Goal: Task Accomplishment & Management: Manage account settings

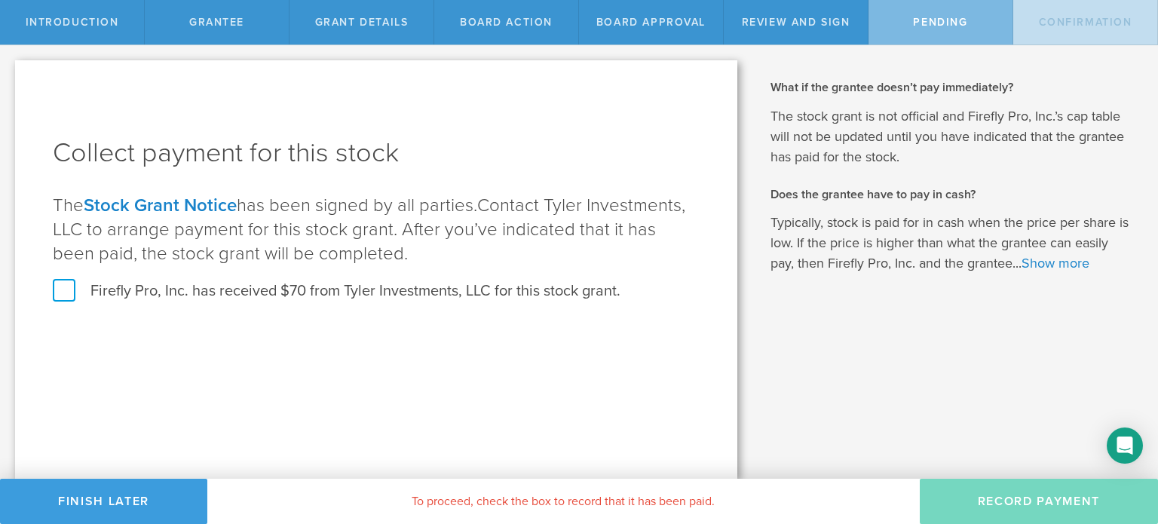
click at [78, 289] on label "Firefly Pro, Inc. has received $70 from Tyler Investments, LLC for this stock g…" at bounding box center [337, 291] width 568 height 20
click at [0, 0] on input "Firefly Pro, Inc. has received $70 from Tyler Investments, LLC for this stock g…" at bounding box center [0, 0] width 0 height 0
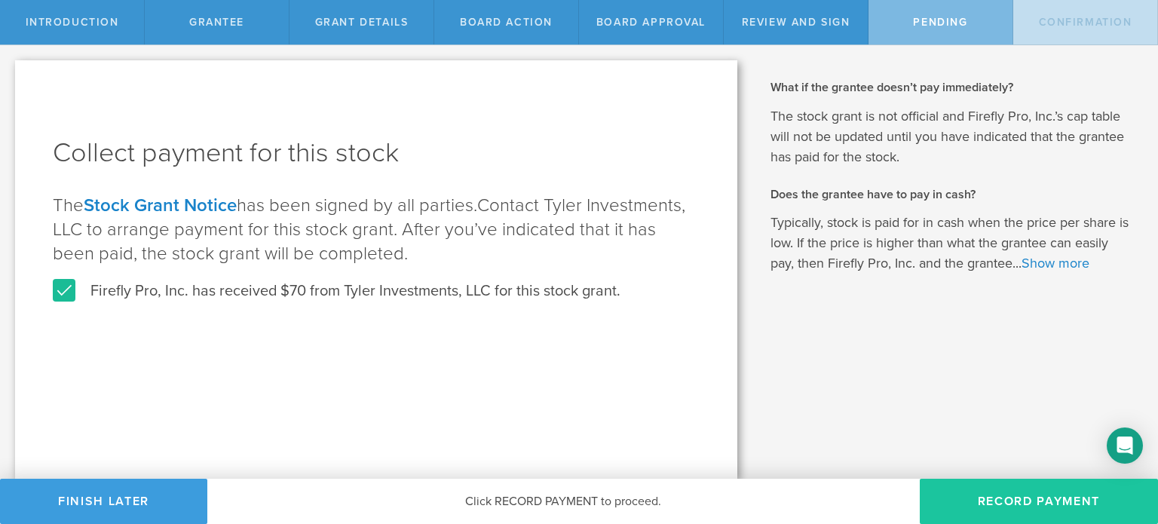
click at [1009, 499] on button "Record Payment" at bounding box center [1039, 501] width 238 height 45
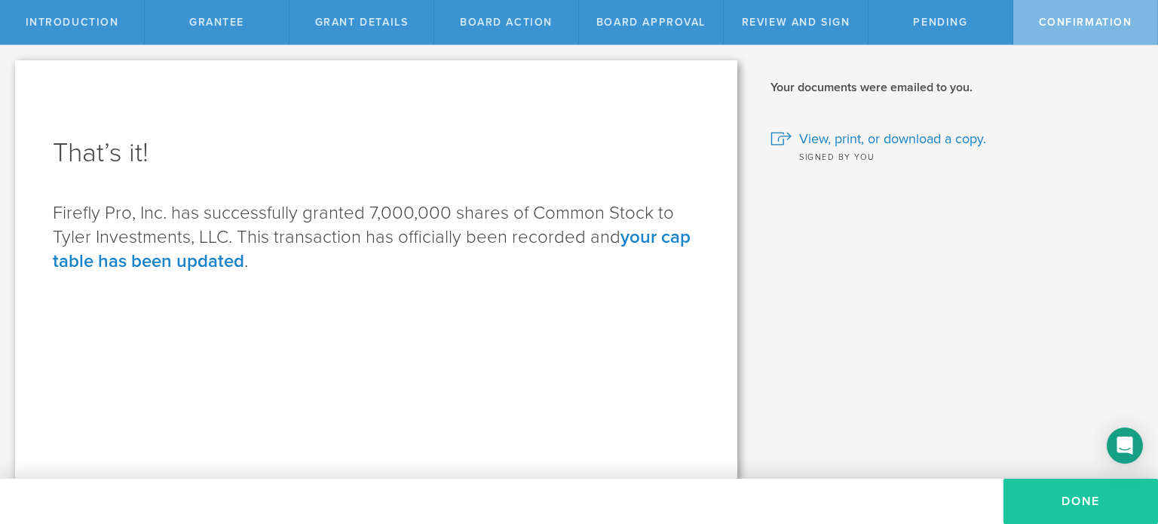
click at [1072, 494] on button "Done" at bounding box center [1081, 501] width 155 height 45
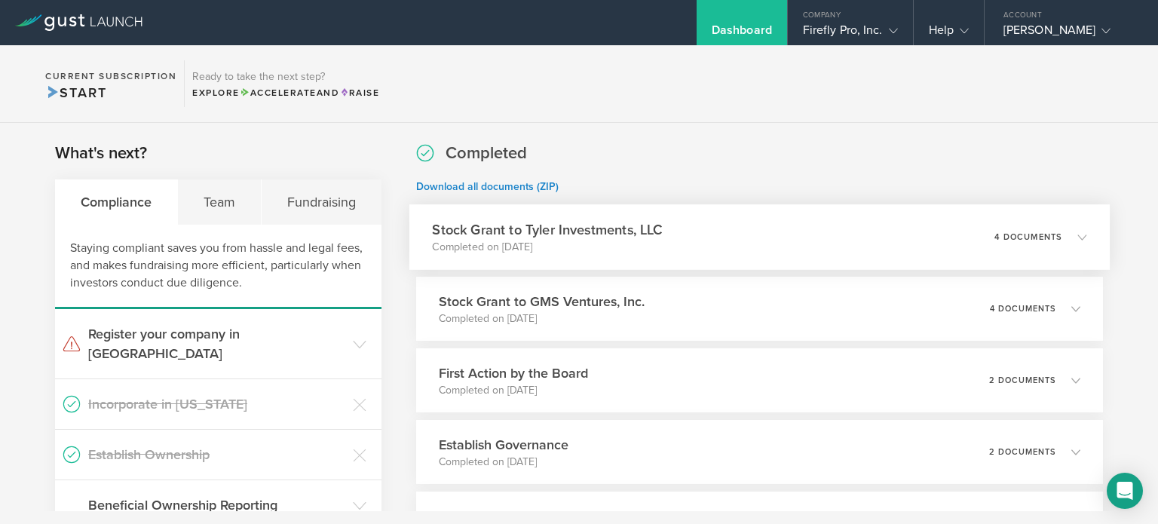
click at [860, 240] on div "Stock Grant to Tyler Investments, LLC Completed on [DATE] 4 documents" at bounding box center [760, 237] width 701 height 66
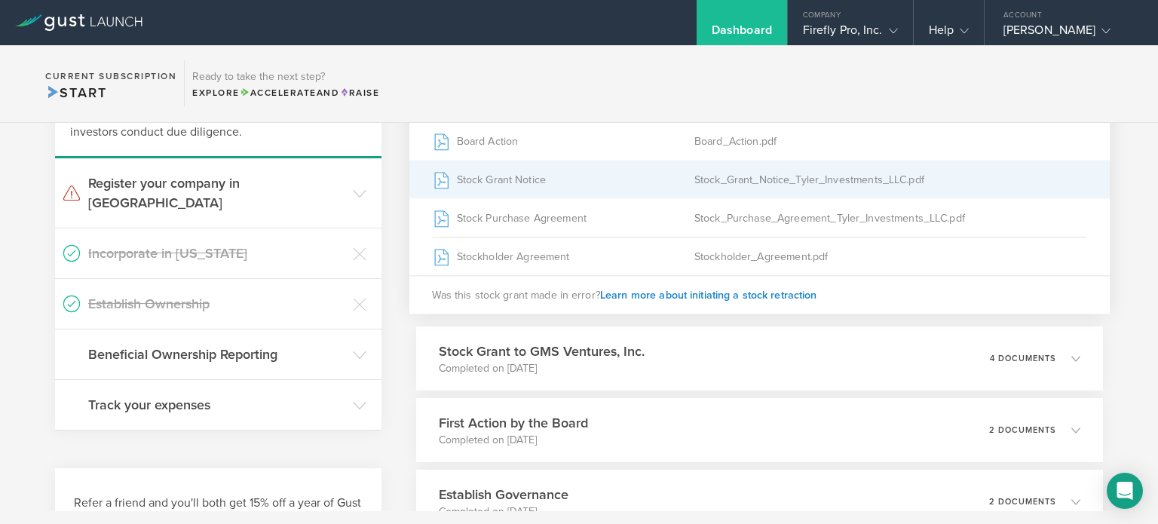
scroll to position [75, 0]
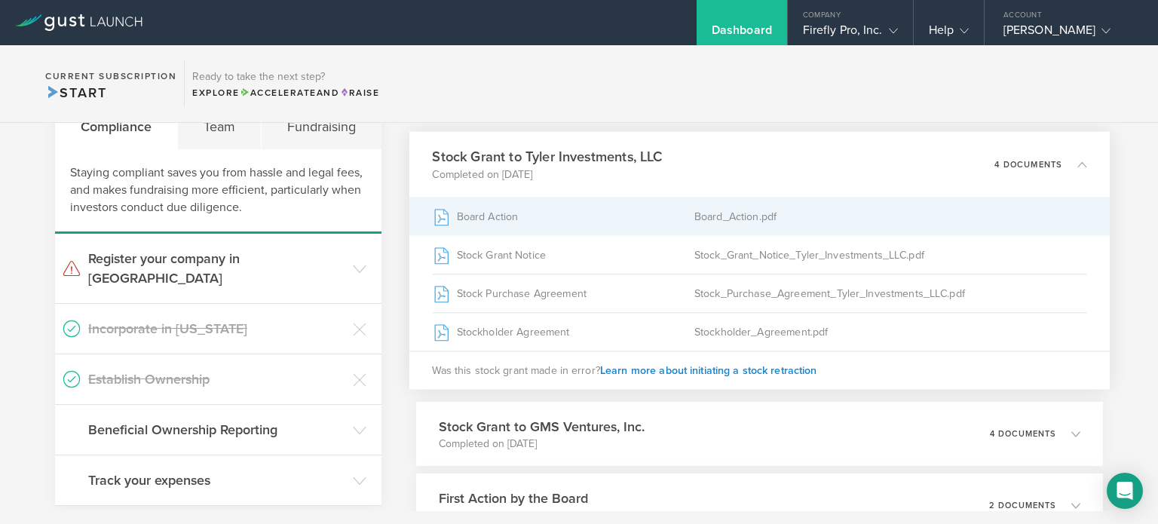
click at [631, 209] on div "Board Action" at bounding box center [563, 217] width 262 height 38
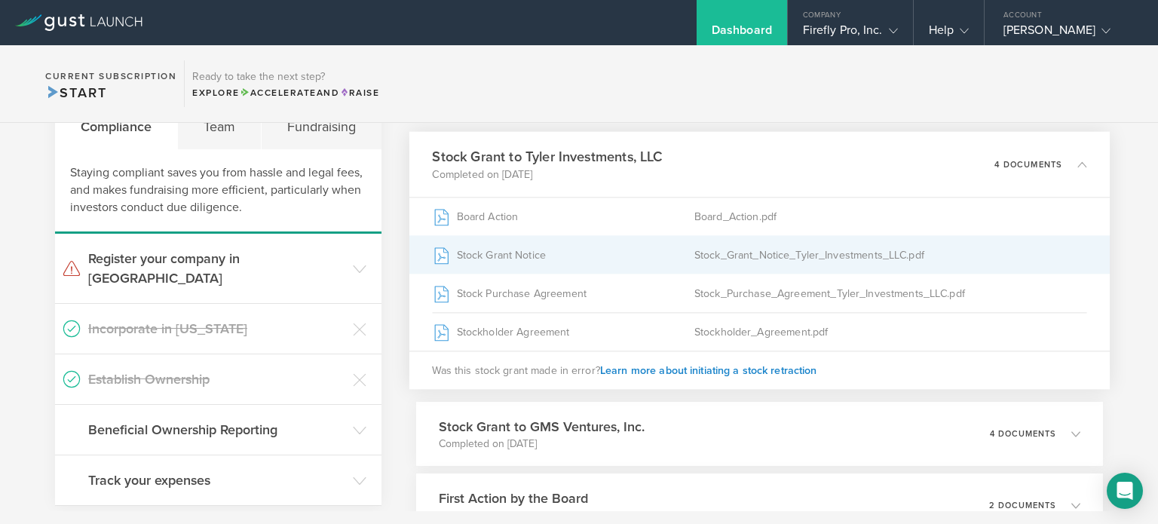
click at [549, 259] on div "Stock Grant Notice" at bounding box center [563, 255] width 262 height 38
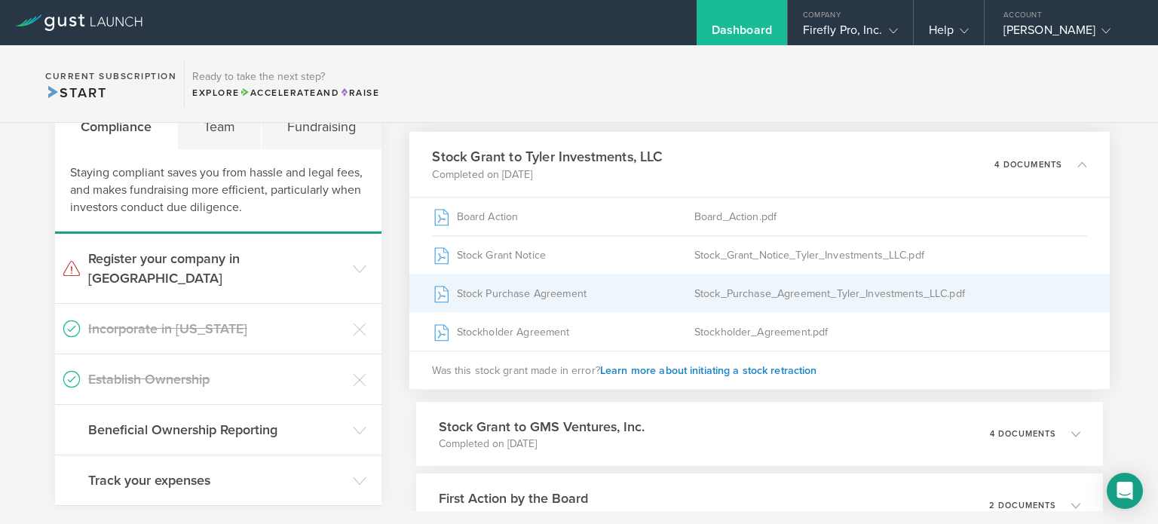
click at [552, 291] on div "Stock Purchase Agreement" at bounding box center [563, 294] width 262 height 38
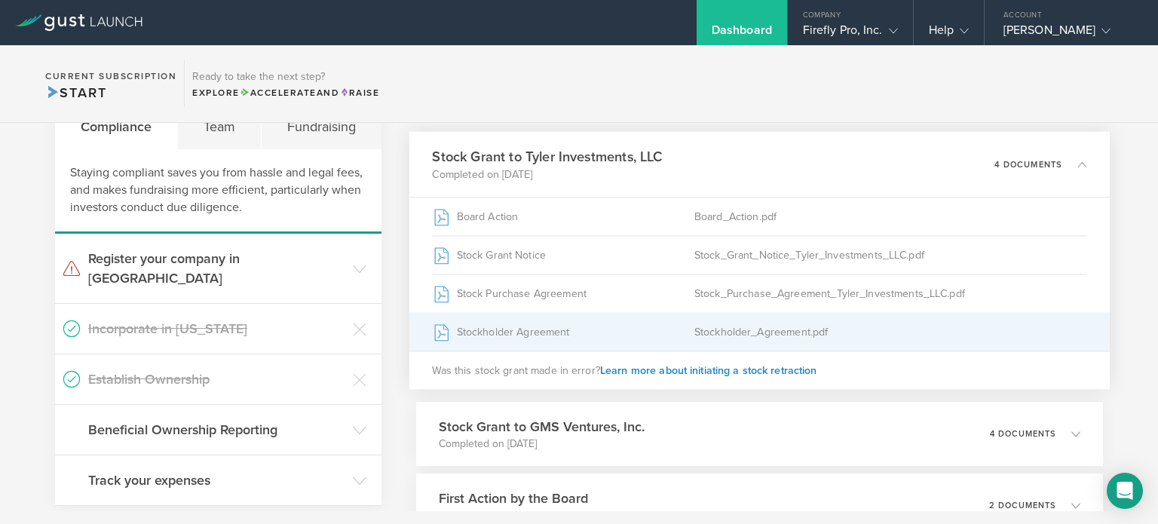
click at [558, 322] on div "Stockholder Agreement" at bounding box center [563, 332] width 262 height 38
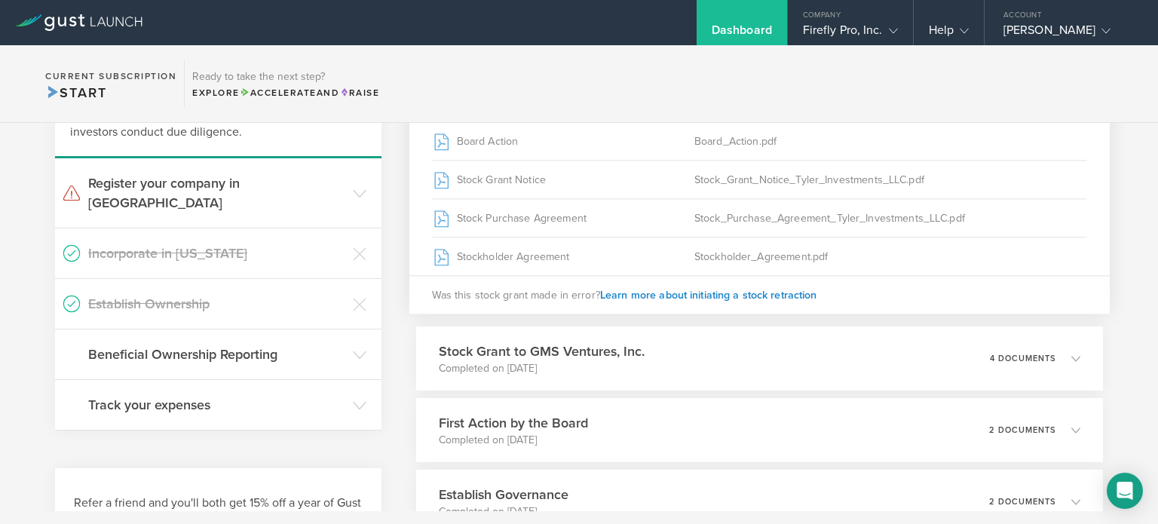
scroll to position [0, 0]
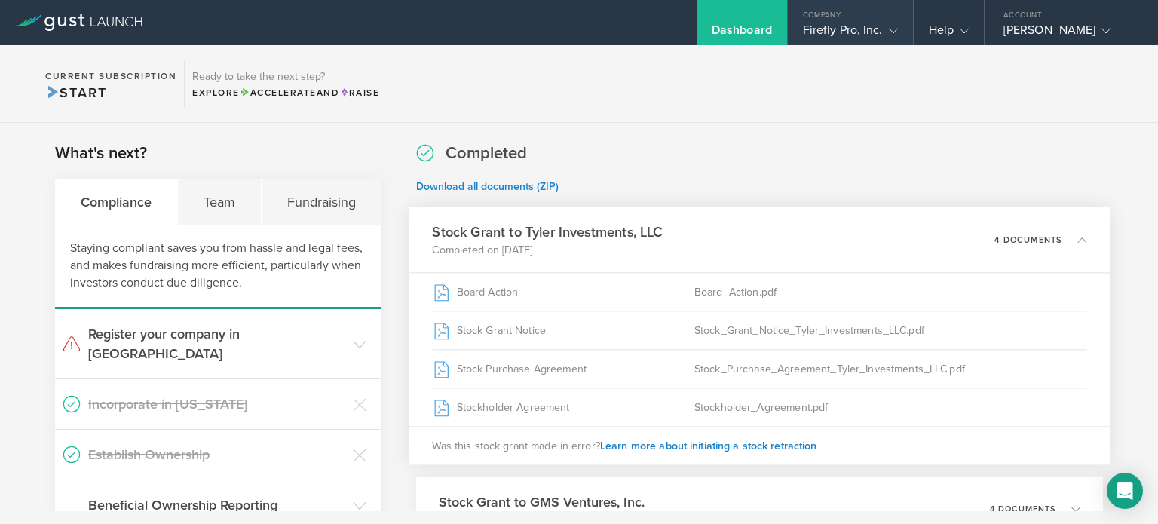
click at [827, 13] on div "Company" at bounding box center [850, 11] width 125 height 23
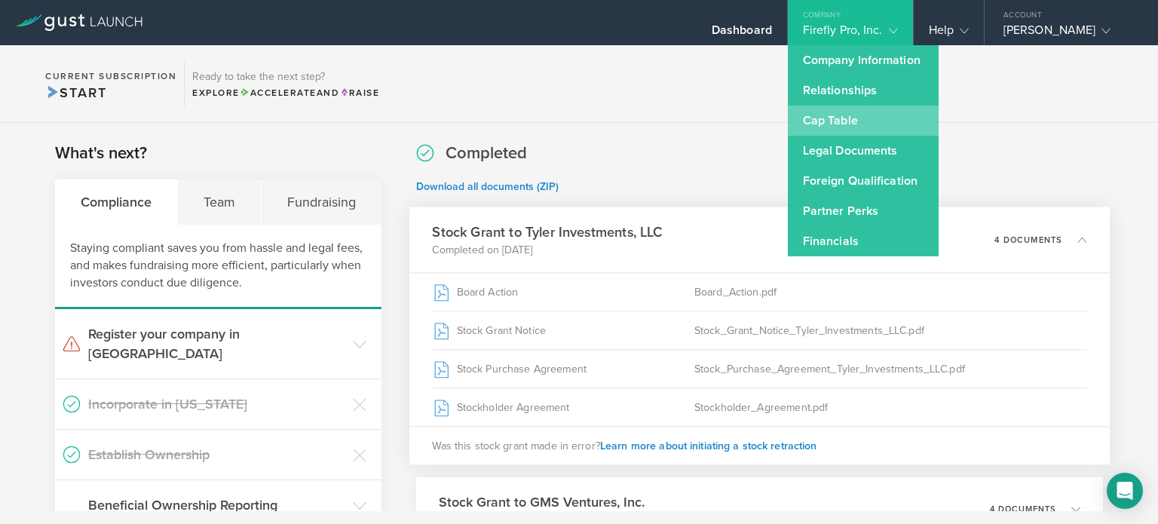
click at [848, 117] on link "Cap Table" at bounding box center [863, 121] width 151 height 30
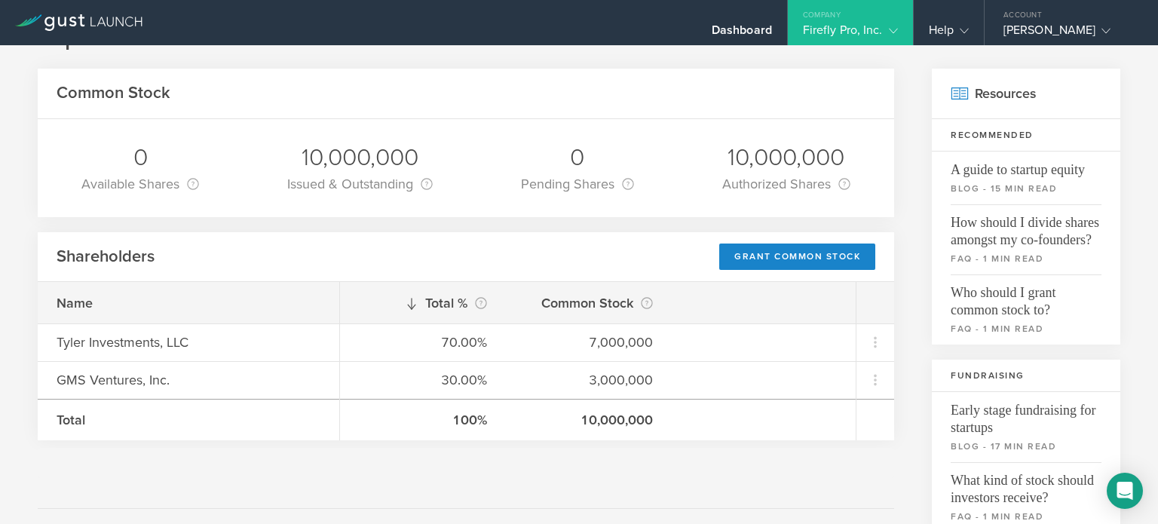
scroll to position [75, 0]
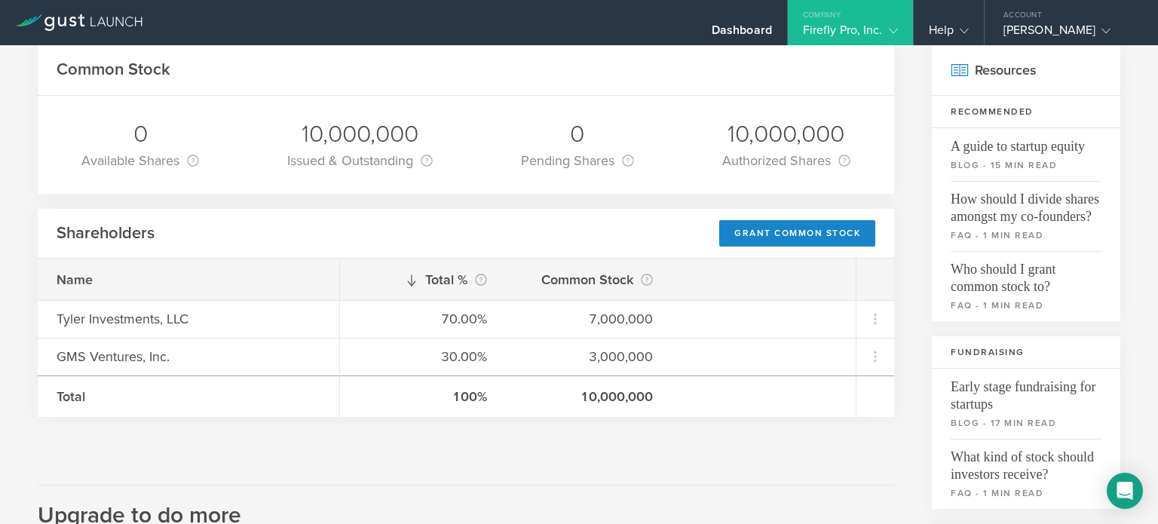
click at [863, 479] on div "Common Stock 0 Available Shares This is the number of shares that the company h…" at bounding box center [466, 514] width 857 height 939
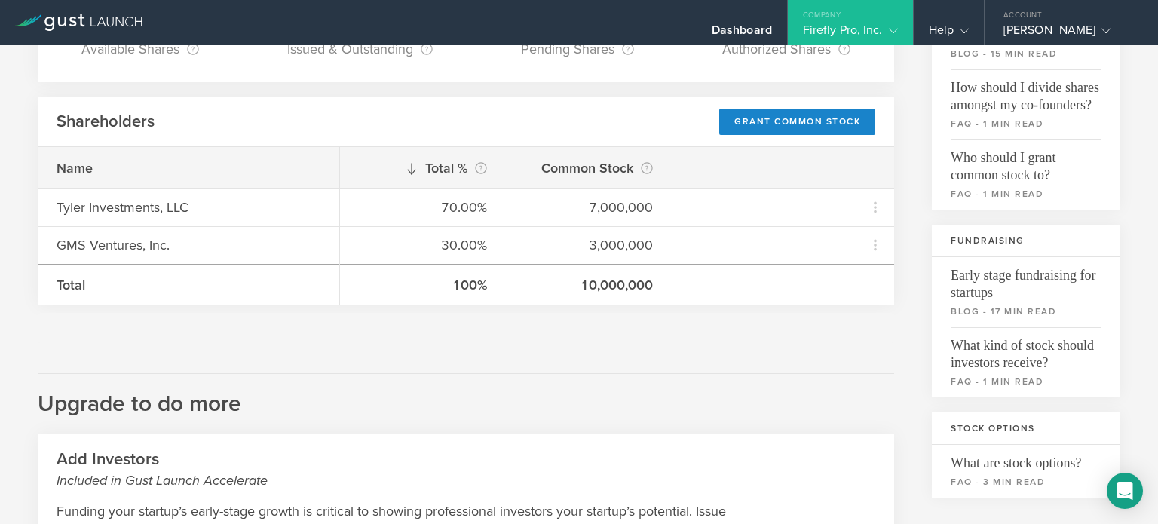
scroll to position [0, 0]
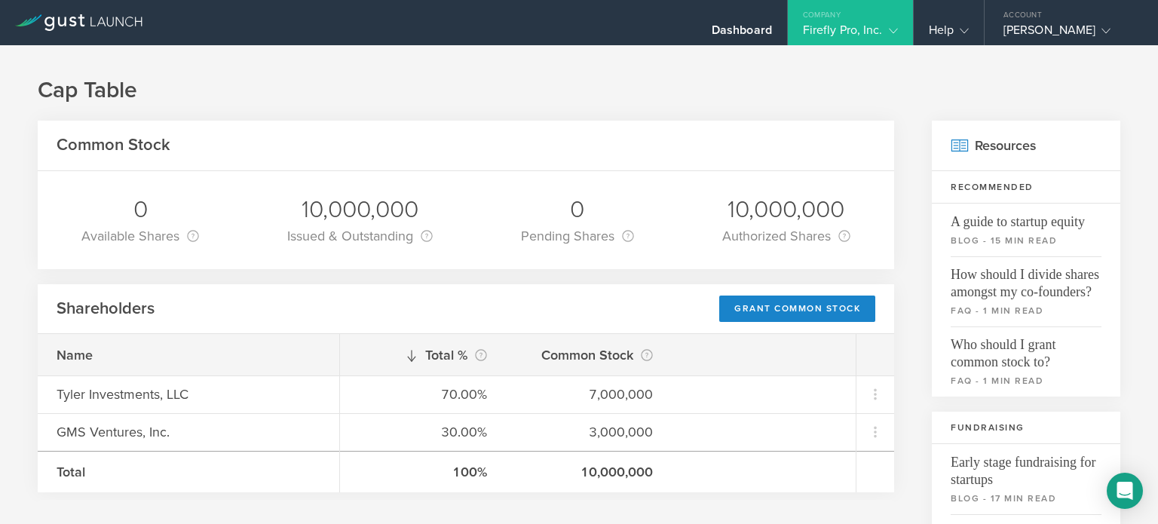
click at [892, 32] on icon at bounding box center [893, 30] width 9 height 9
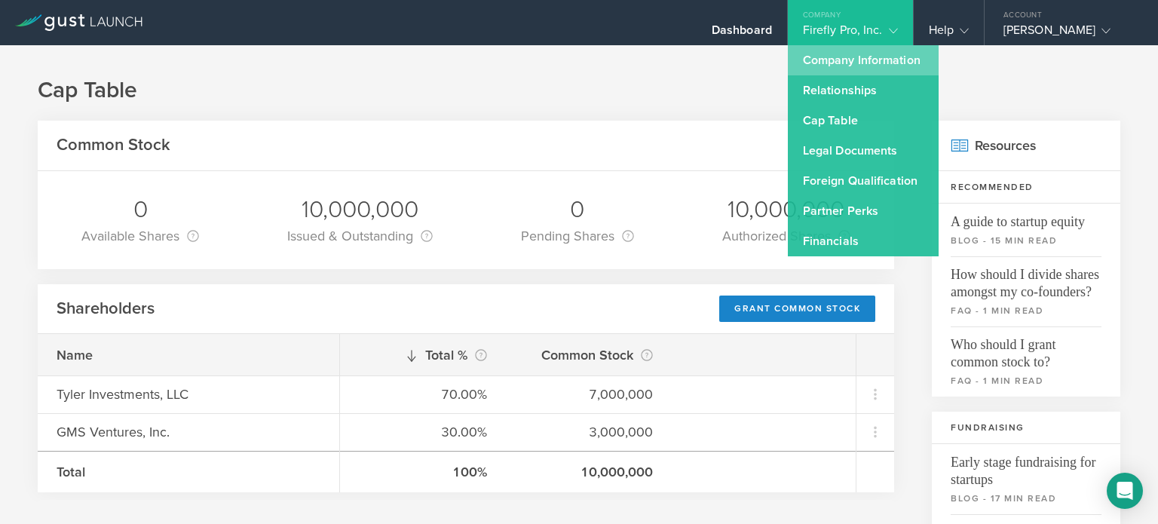
click at [872, 54] on link "Company Information" at bounding box center [863, 60] width 151 height 30
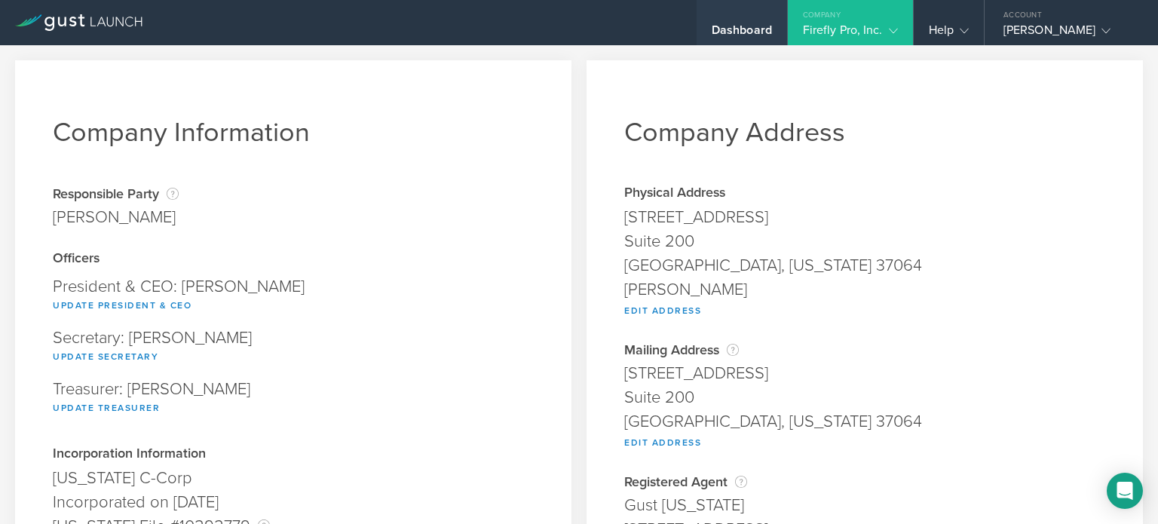
click at [732, 30] on div "Dashboard" at bounding box center [742, 34] width 60 height 23
